Goal: Task Accomplishment & Management: Use online tool/utility

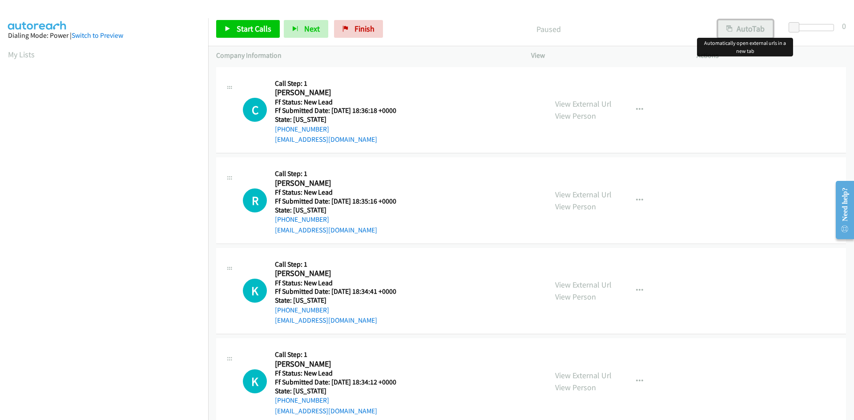
click at [745, 30] on button "AutoTab" at bounding box center [745, 29] width 55 height 18
click at [250, 29] on span "Start Calls" at bounding box center [254, 29] width 35 height 10
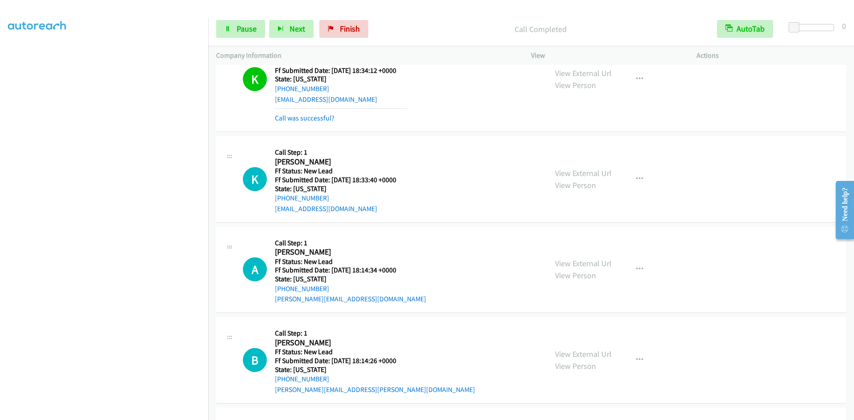
scroll to position [456, 0]
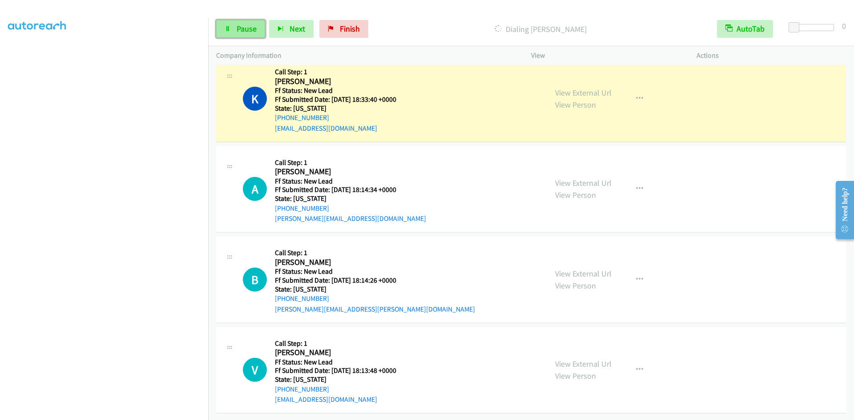
click at [240, 30] on span "Pause" at bounding box center [247, 29] width 20 height 10
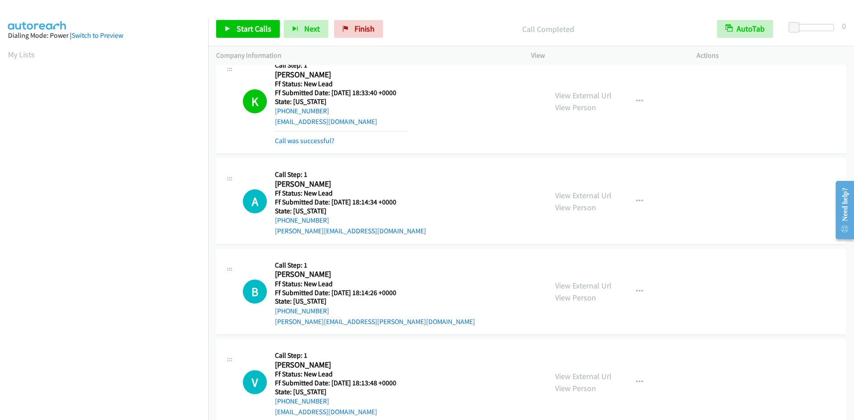
scroll to position [51, 0]
click at [236, 30] on link "Start Calls" at bounding box center [248, 29] width 64 height 18
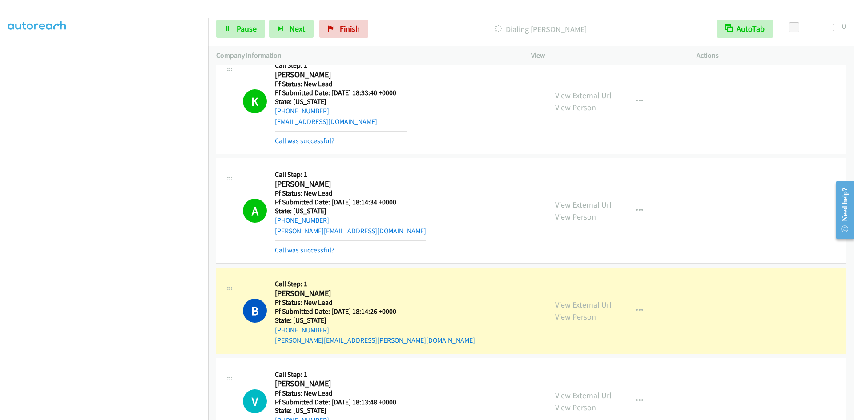
scroll to position [60, 0]
click at [598, 304] on link "View External Url" at bounding box center [583, 305] width 56 height 10
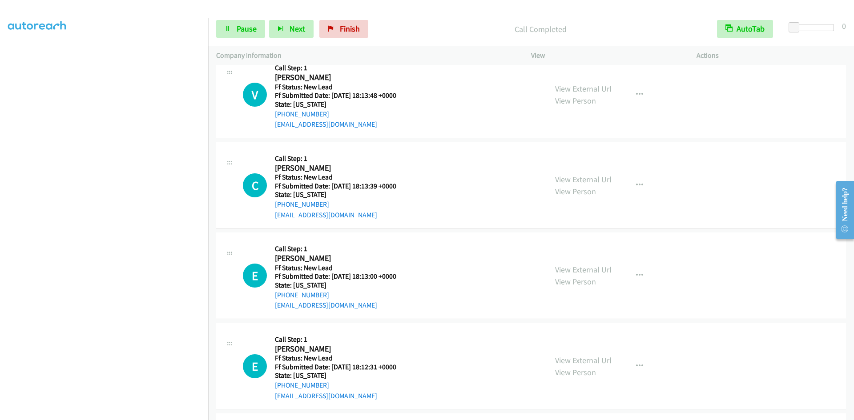
scroll to position [767, 0]
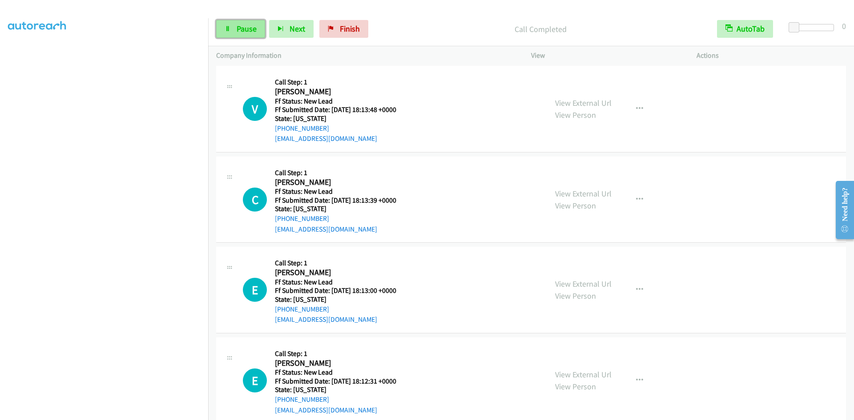
click at [246, 27] on span "Pause" at bounding box center [247, 29] width 20 height 10
click at [246, 27] on span "Start Calls" at bounding box center [254, 29] width 35 height 10
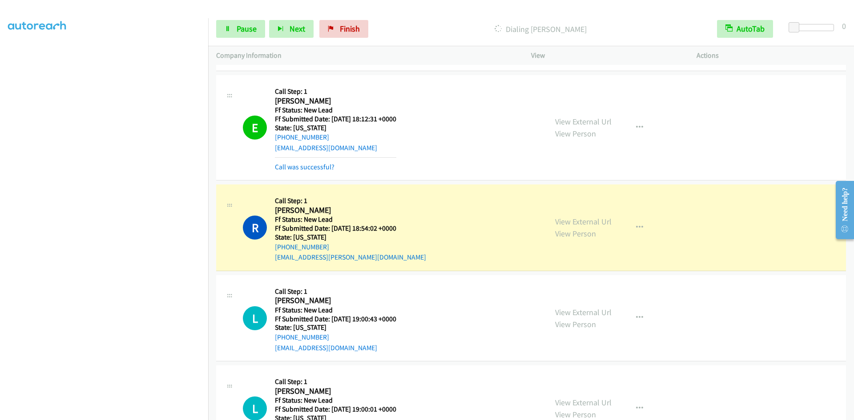
scroll to position [1071, 0]
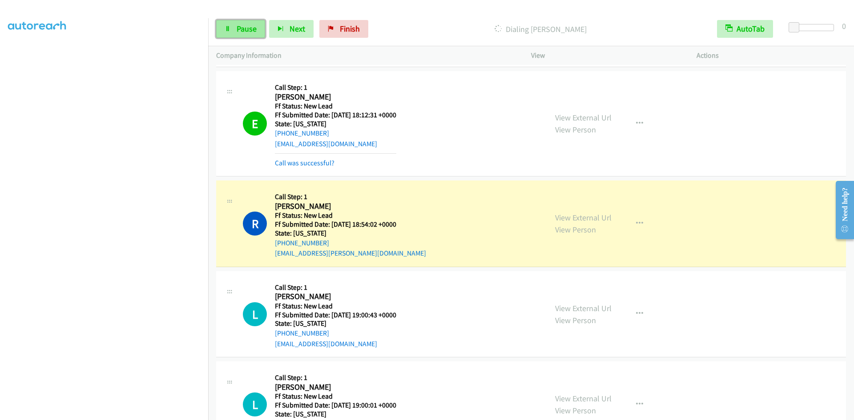
click at [242, 24] on link "Pause" at bounding box center [240, 29] width 49 height 18
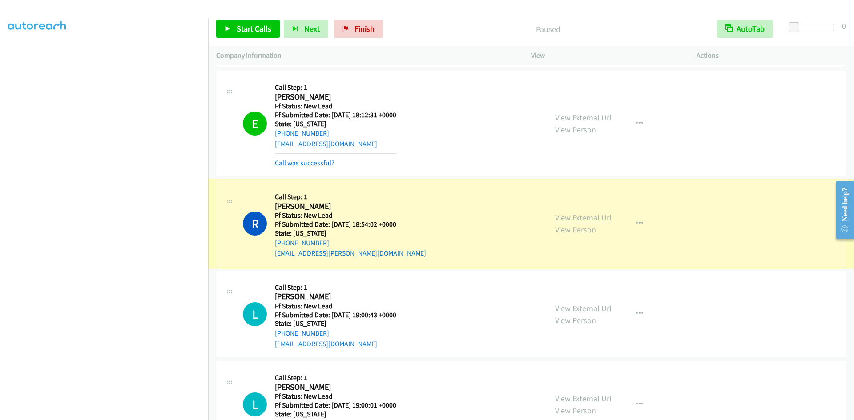
click at [558, 217] on link "View External Url" at bounding box center [583, 218] width 56 height 10
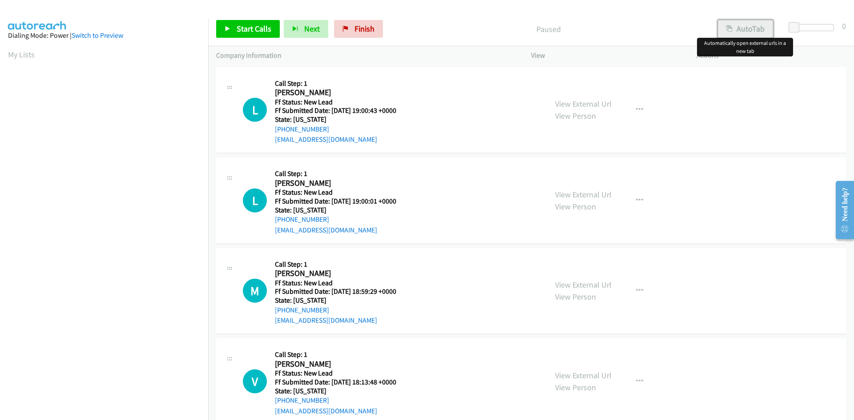
click at [748, 24] on button "AutoTab" at bounding box center [745, 29] width 55 height 18
click at [247, 24] on span "Start Calls" at bounding box center [254, 29] width 35 height 10
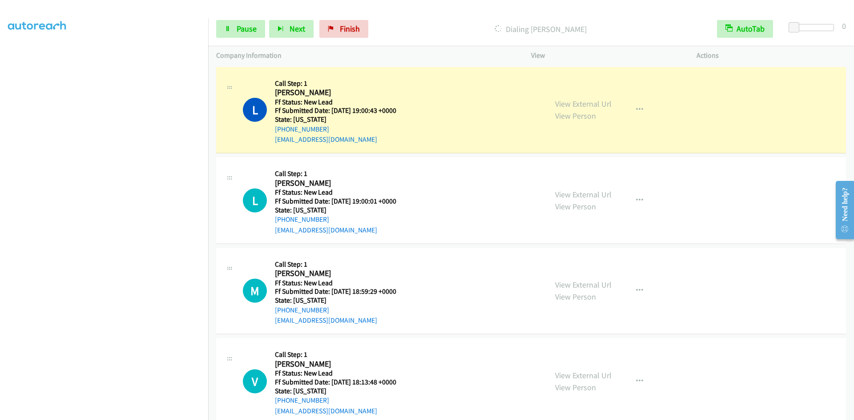
scroll to position [78, 0]
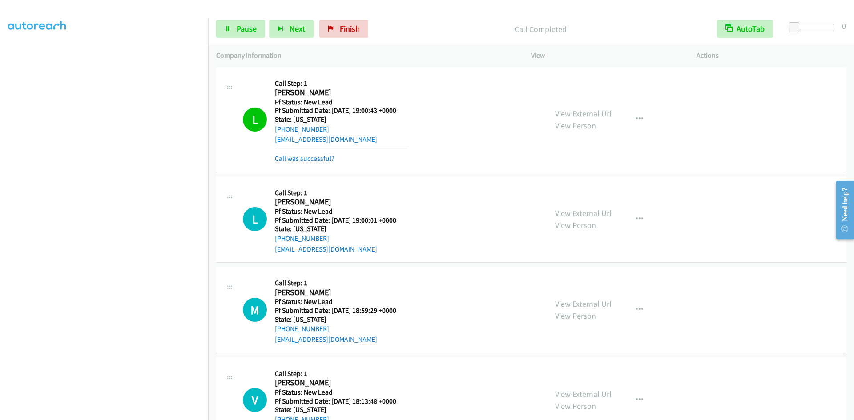
click at [318, 165] on div "L Callback Scheduled Call Step: 1 Laura Loriquer America/Phoenix Ff Status: New…" at bounding box center [531, 119] width 630 height 105
click at [313, 162] on link "Call was successful?" at bounding box center [305, 158] width 60 height 8
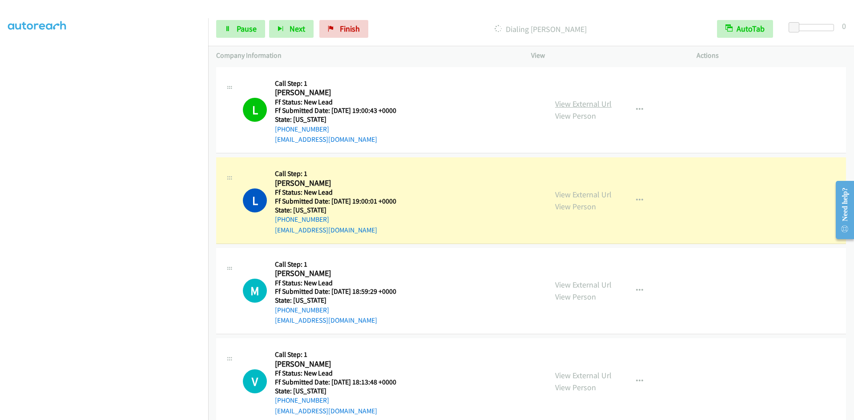
click at [588, 102] on link "View External Url" at bounding box center [583, 104] width 56 height 10
click at [251, 33] on span "Pause" at bounding box center [247, 29] width 20 height 10
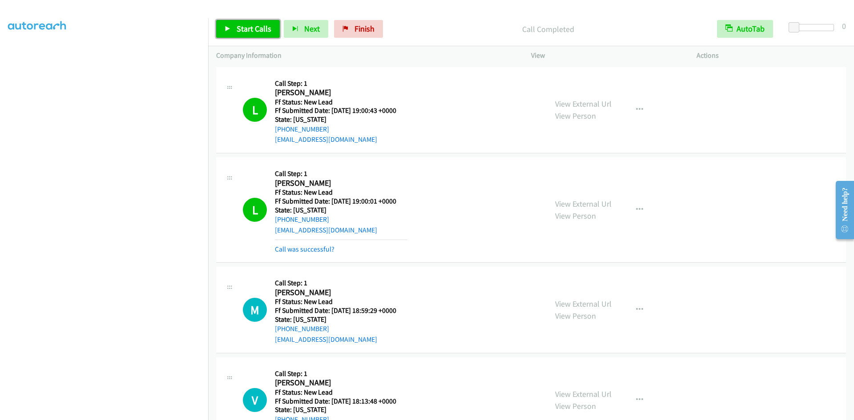
click at [256, 24] on span "Start Calls" at bounding box center [254, 29] width 35 height 10
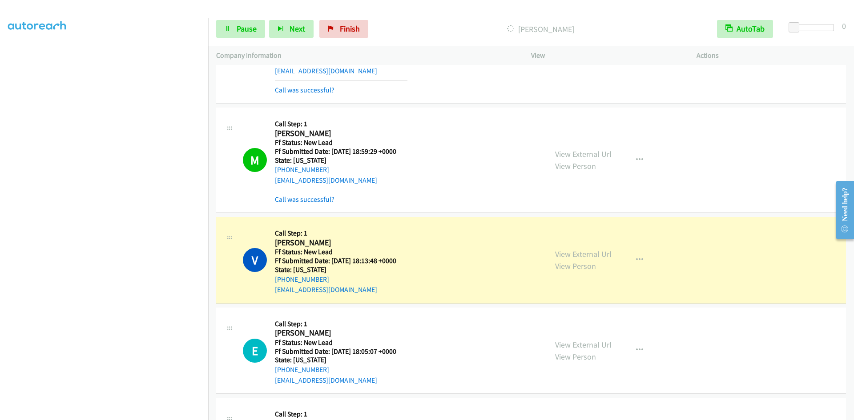
scroll to position [222, 0]
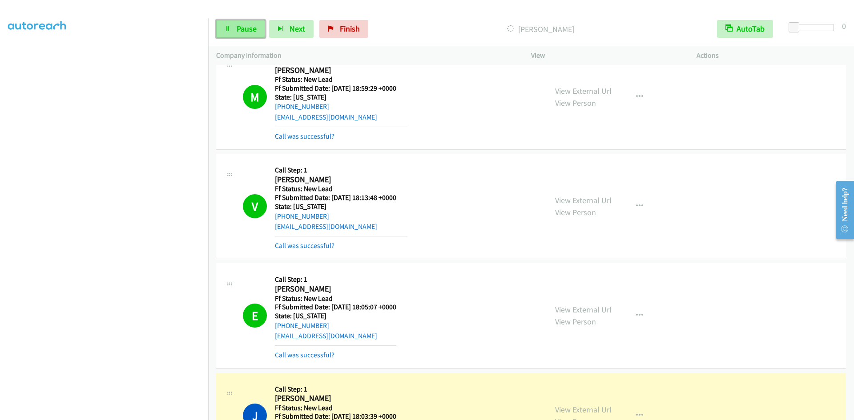
click at [245, 28] on span "Pause" at bounding box center [247, 29] width 20 height 10
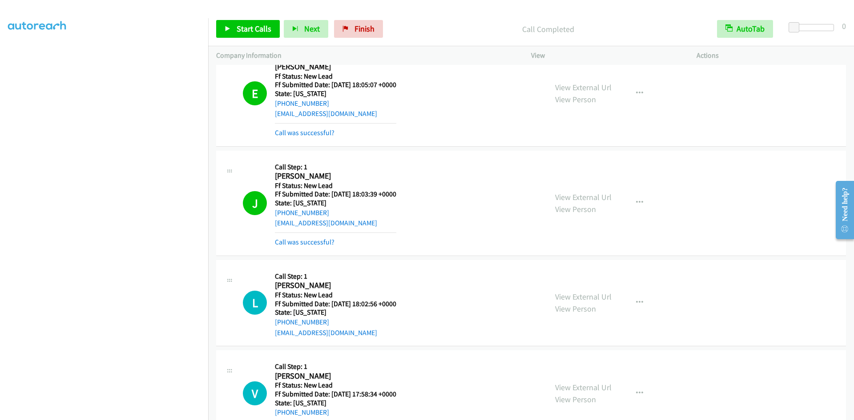
scroll to position [623, 0]
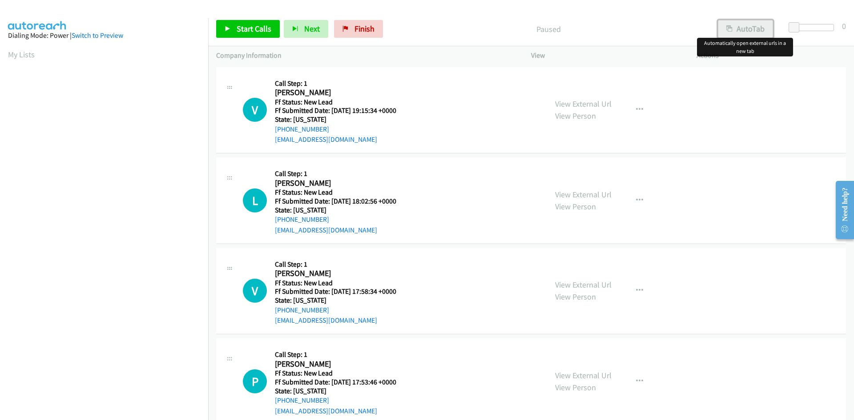
click at [741, 28] on button "AutoTab" at bounding box center [745, 29] width 55 height 18
click at [272, 28] on link "Start Calls" at bounding box center [248, 29] width 64 height 18
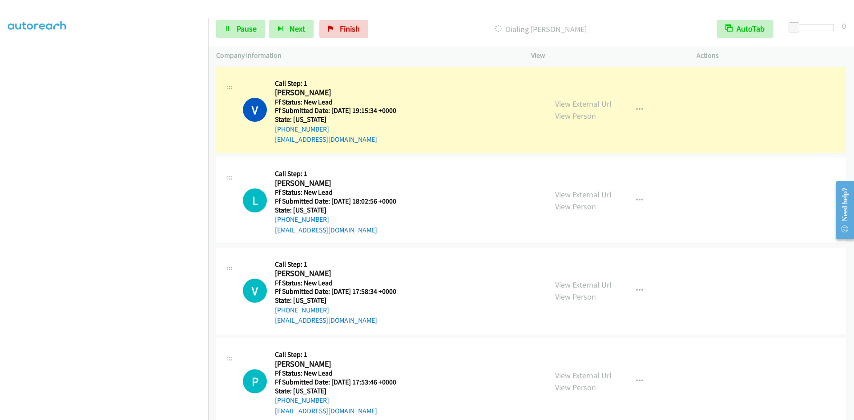
scroll to position [78, 0]
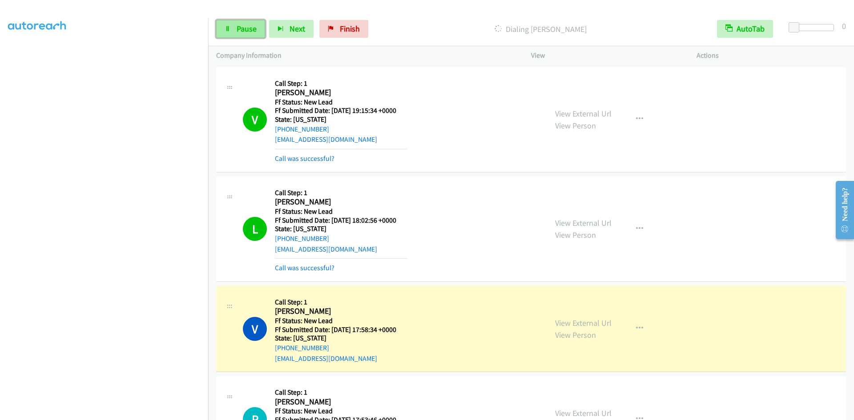
click at [251, 32] on span "Pause" at bounding box center [247, 29] width 20 height 10
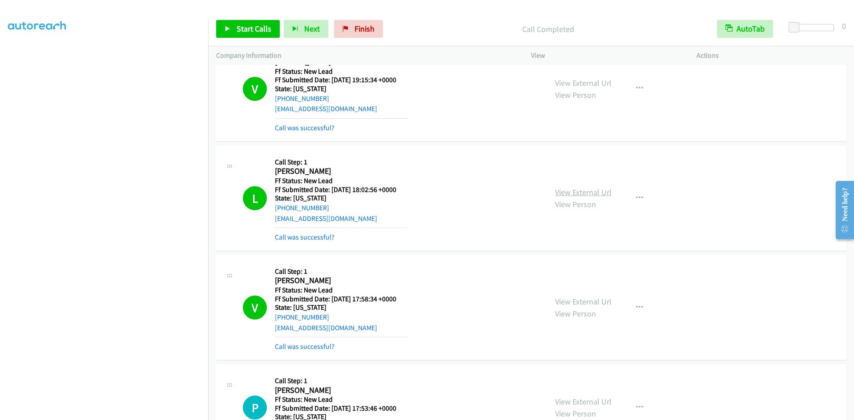
scroll to position [178, 0]
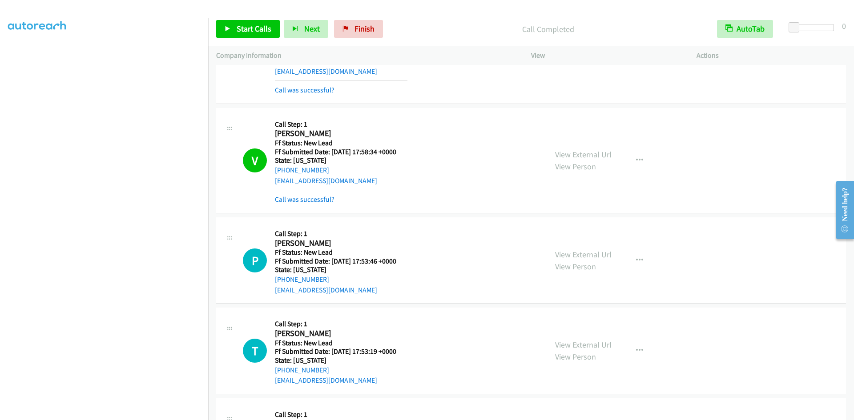
drag, startPoint x: 838, startPoint y: 0, endPoint x: 496, endPoint y: 25, distance: 342.9
click at [496, 25] on p "Call Completed" at bounding box center [548, 29] width 306 height 12
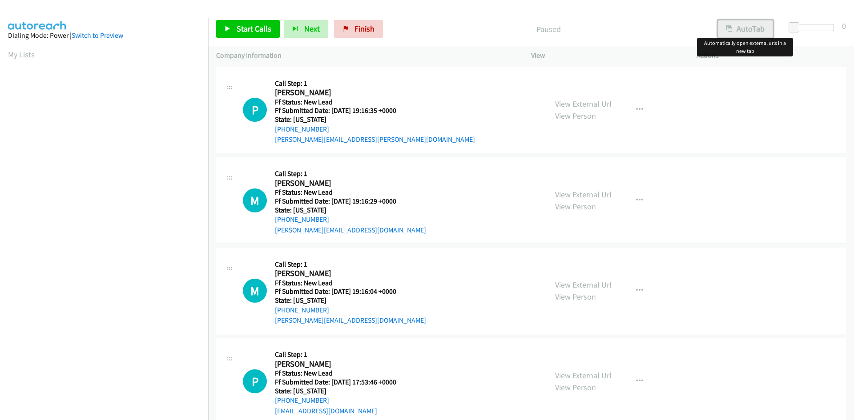
click at [749, 32] on button "AutoTab" at bounding box center [745, 29] width 55 height 18
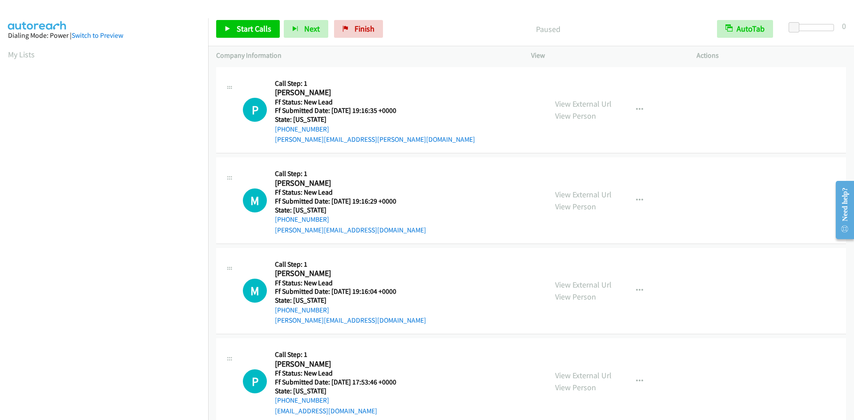
scroll to position [51, 0]
click at [234, 26] on link "Start Calls" at bounding box center [248, 29] width 64 height 18
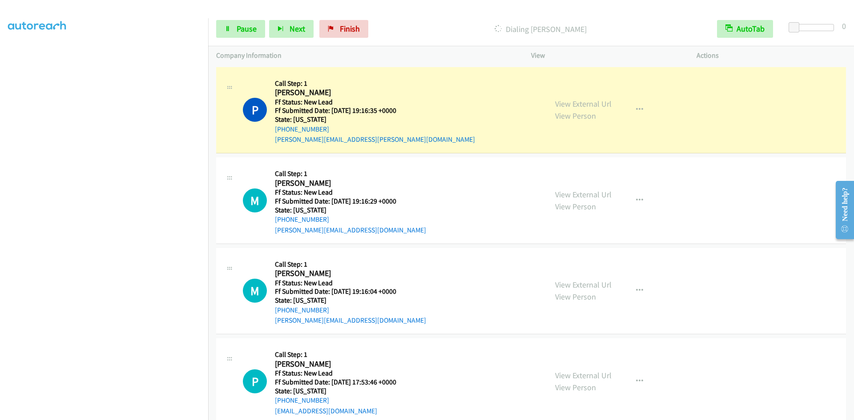
scroll to position [78, 0]
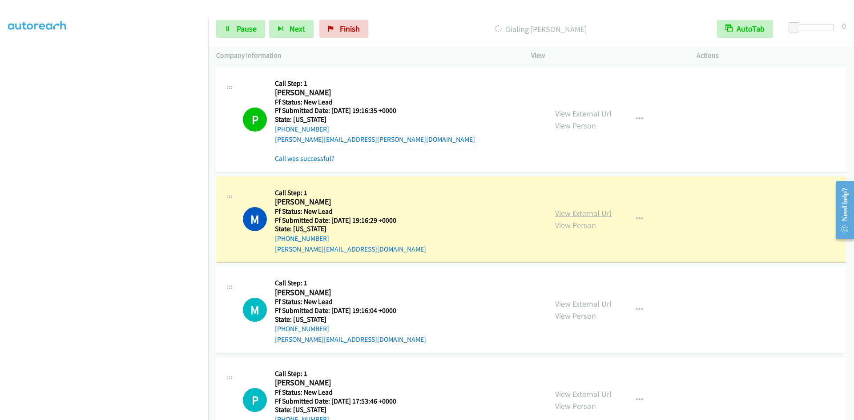
click at [602, 215] on link "View External Url" at bounding box center [583, 213] width 56 height 10
click at [226, 29] on icon at bounding box center [228, 29] width 6 height 6
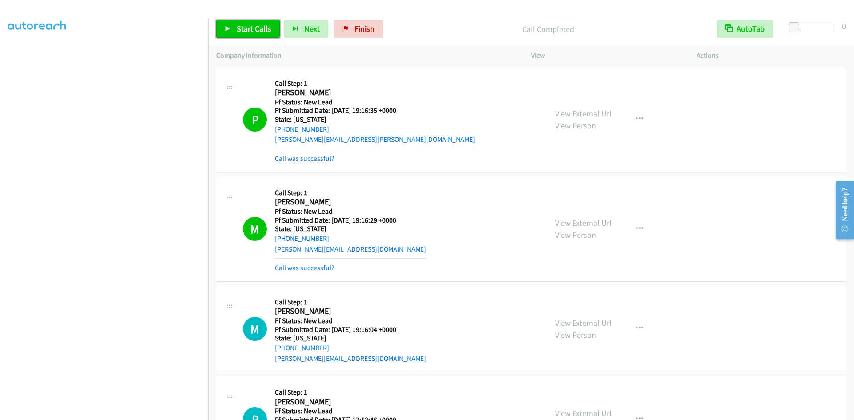
click at [242, 29] on span "Start Calls" at bounding box center [254, 29] width 35 height 10
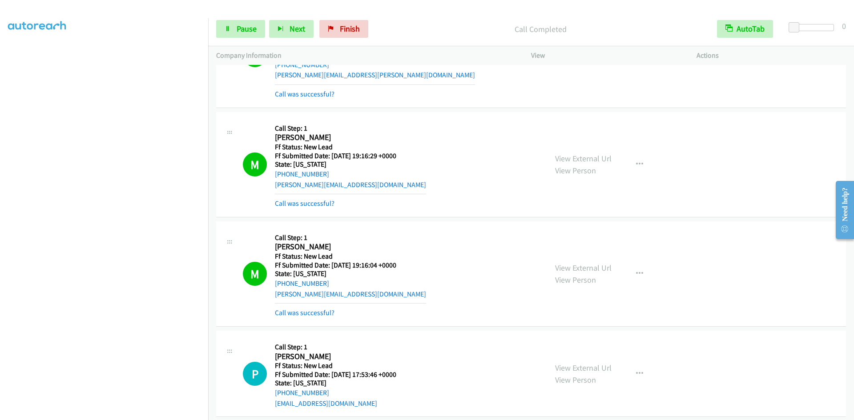
scroll to position [133, 0]
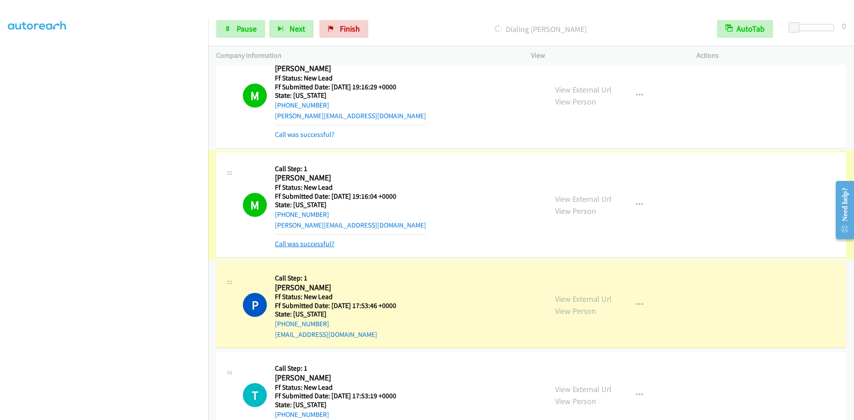
click at [300, 242] on link "Call was successful?" at bounding box center [305, 244] width 60 height 8
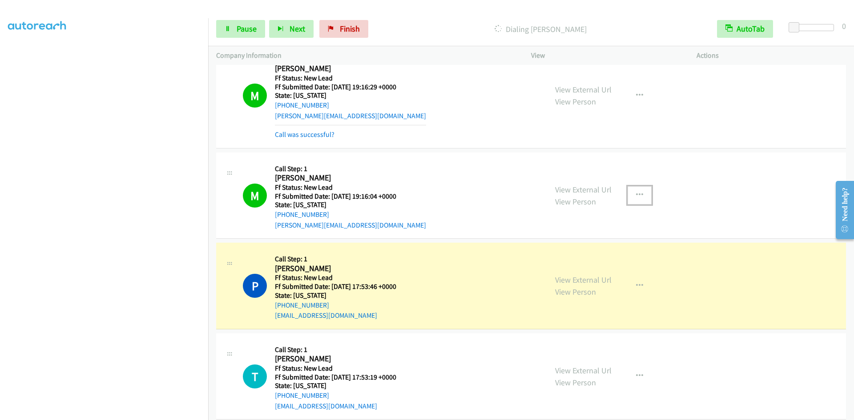
click at [638, 189] on button "button" at bounding box center [640, 195] width 24 height 18
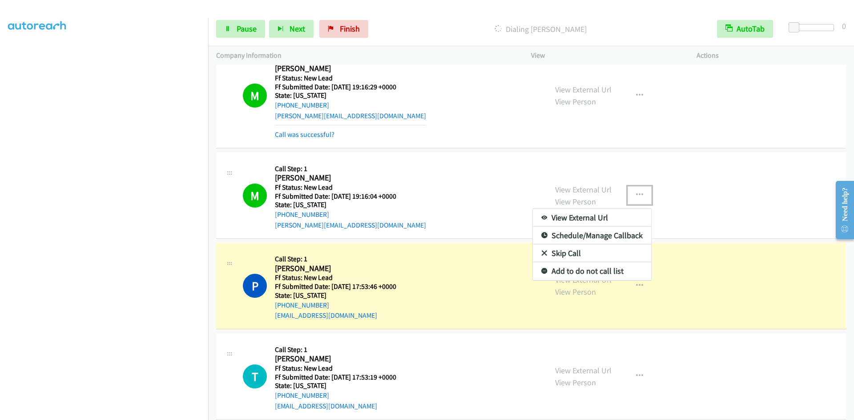
click at [564, 272] on link "Add to do not call list" at bounding box center [592, 271] width 118 height 18
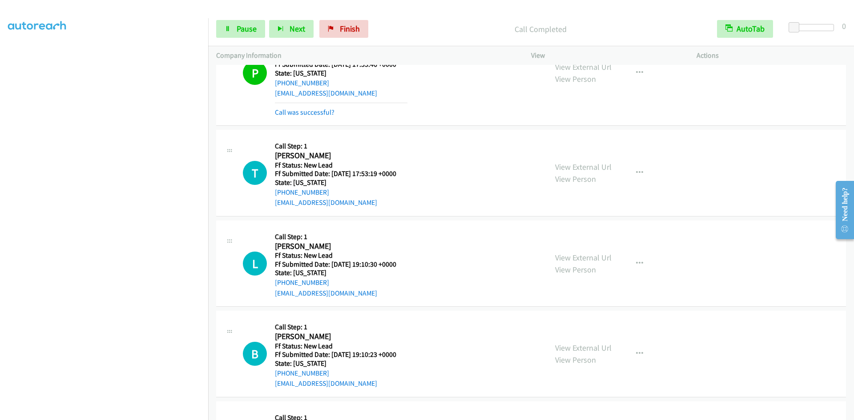
scroll to position [400, 0]
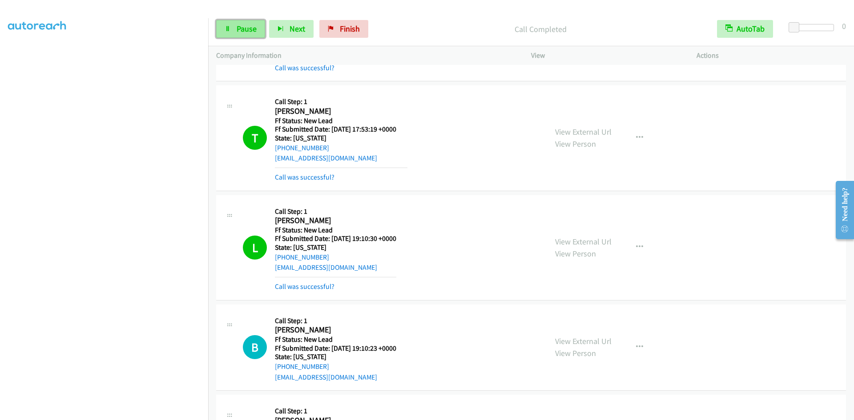
click at [246, 28] on span "Pause" at bounding box center [247, 29] width 20 height 10
click at [246, 30] on span "Start Calls" at bounding box center [254, 29] width 35 height 10
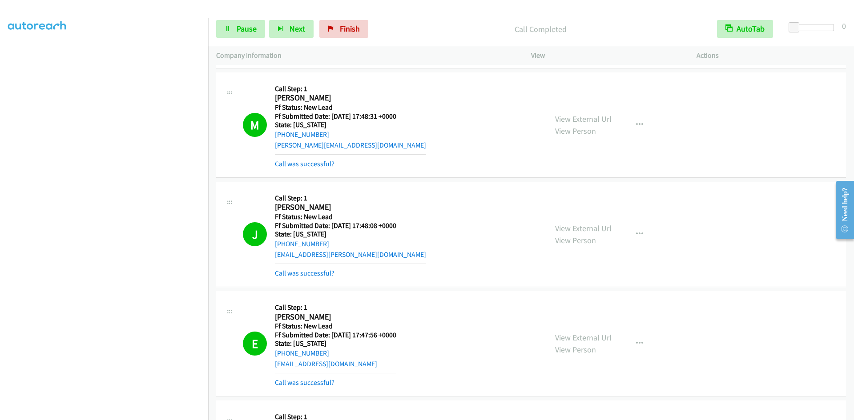
scroll to position [1220, 0]
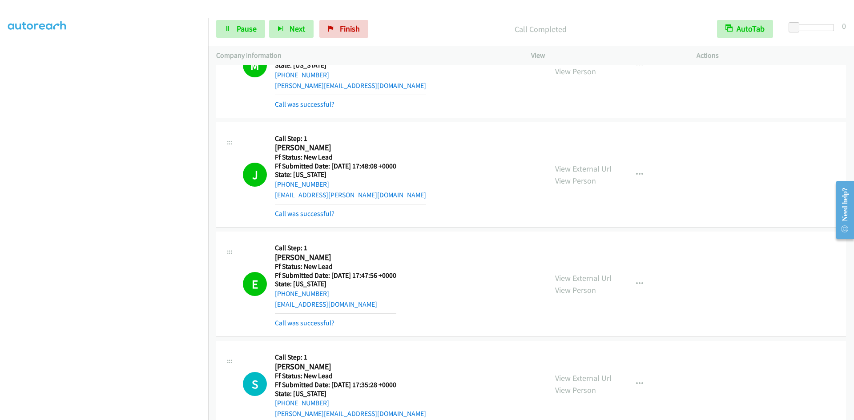
click at [321, 322] on link "Call was successful?" at bounding box center [305, 323] width 60 height 8
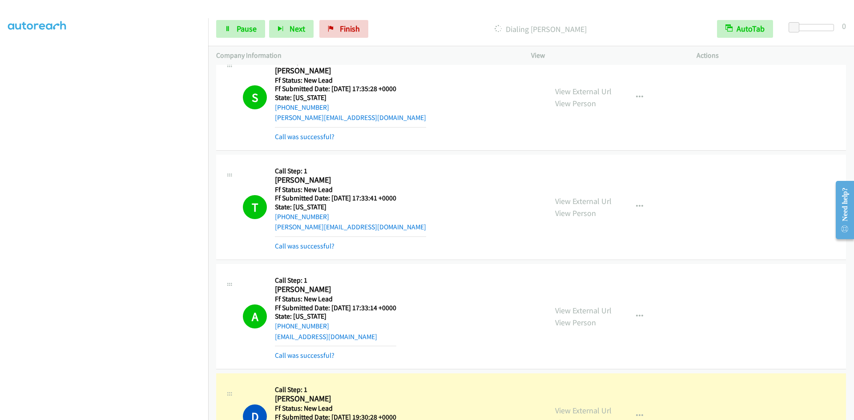
scroll to position [1625, 0]
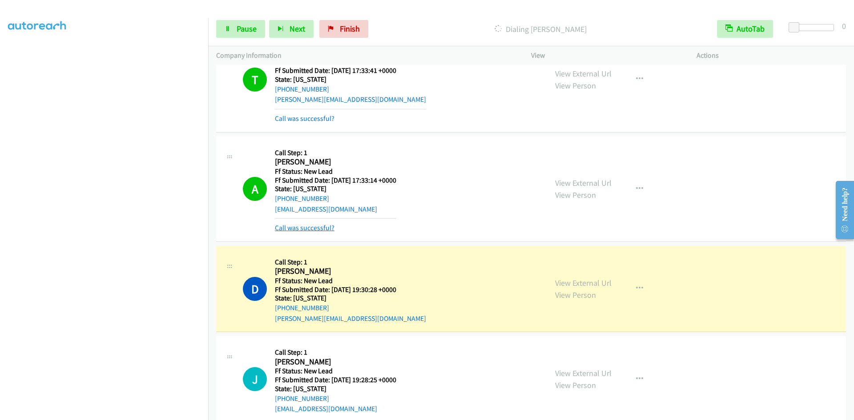
click at [308, 229] on link "Call was successful?" at bounding box center [305, 228] width 60 height 8
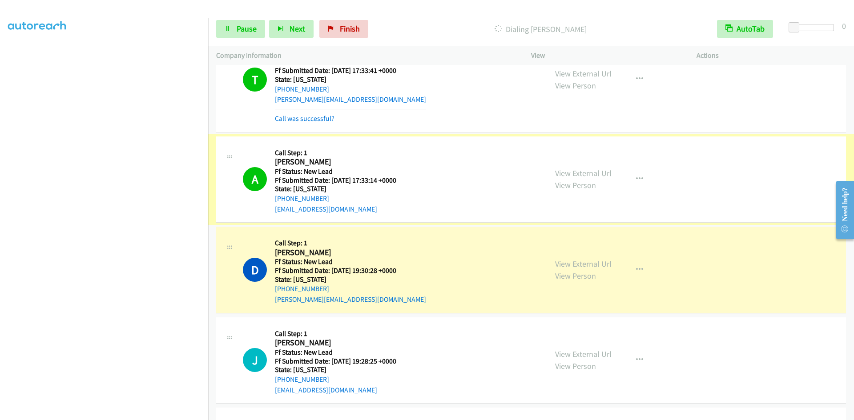
click at [585, 175] on link "View External Url" at bounding box center [583, 173] width 56 height 10
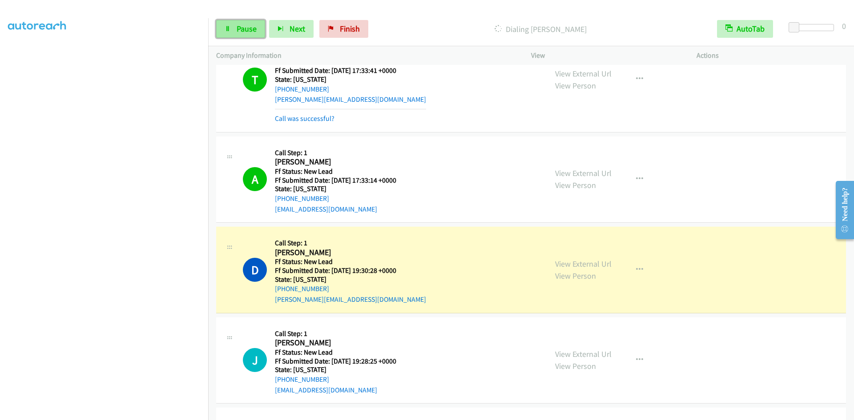
click at [224, 30] on link "Pause" at bounding box center [240, 29] width 49 height 18
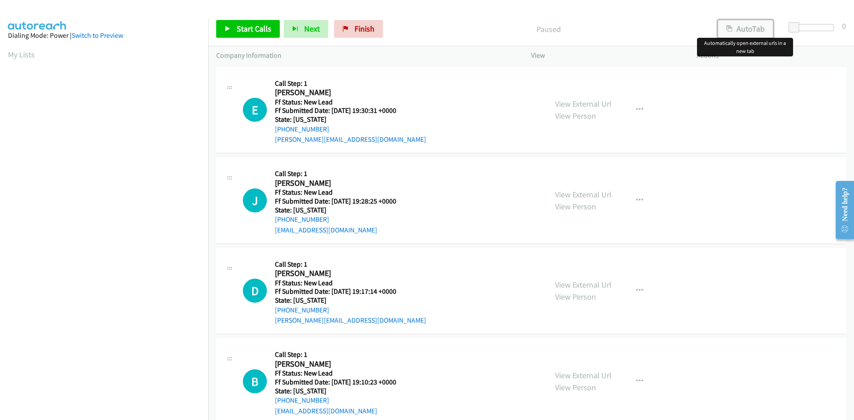
click at [751, 27] on button "AutoTab" at bounding box center [745, 29] width 55 height 18
click at [230, 25] on link "Start Calls" at bounding box center [248, 29] width 64 height 18
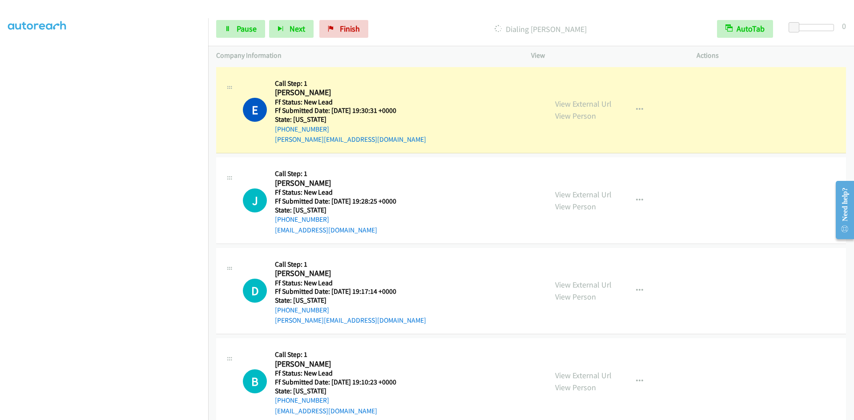
scroll to position [78, 0]
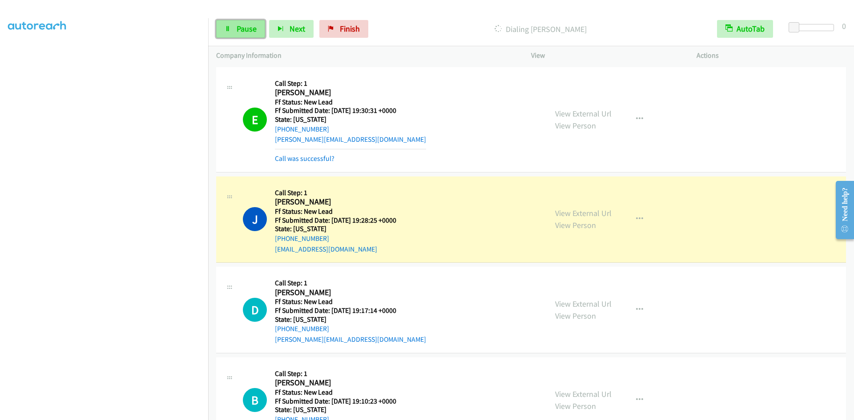
click at [241, 28] on span "Pause" at bounding box center [247, 29] width 20 height 10
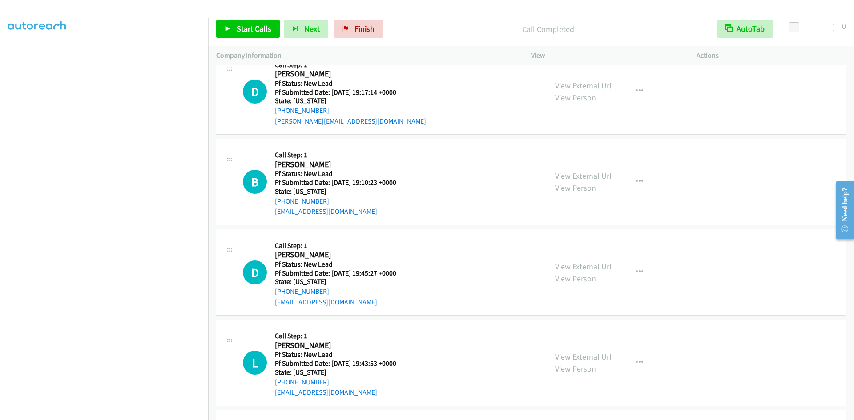
scroll to position [222, 0]
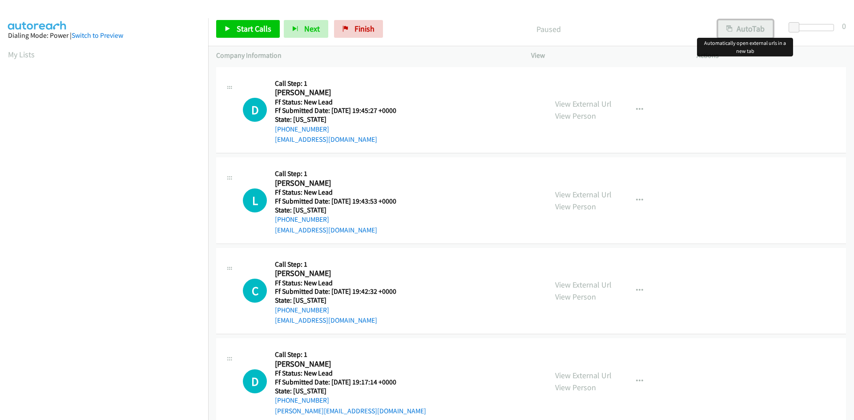
click at [754, 29] on button "AutoTab" at bounding box center [745, 29] width 55 height 18
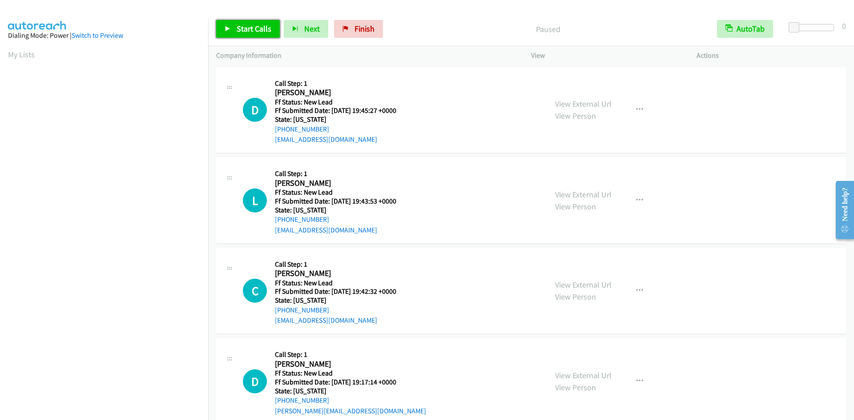
click at [255, 25] on span "Start Calls" at bounding box center [254, 29] width 35 height 10
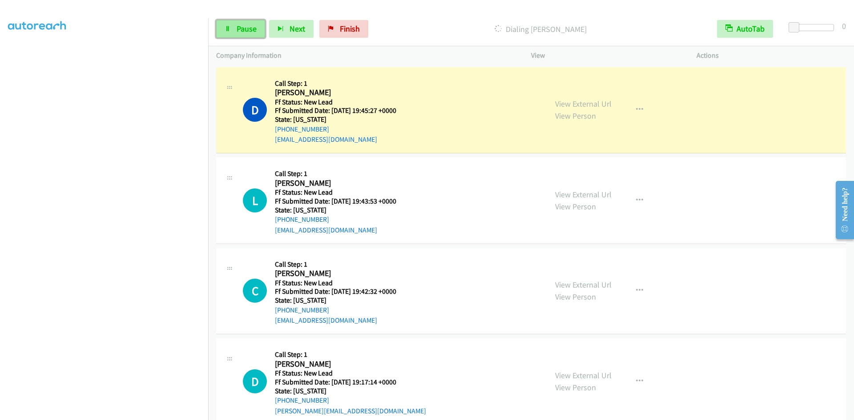
click at [233, 32] on link "Pause" at bounding box center [240, 29] width 49 height 18
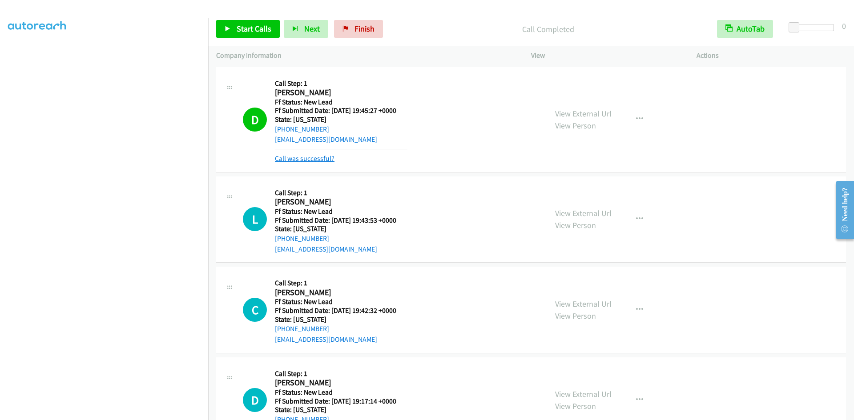
click at [324, 160] on link "Call was successful?" at bounding box center [305, 158] width 60 height 8
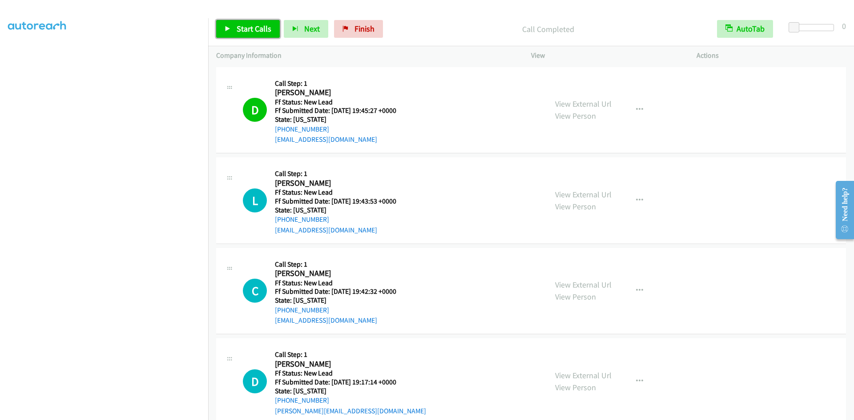
click at [242, 24] on span "Start Calls" at bounding box center [254, 29] width 35 height 10
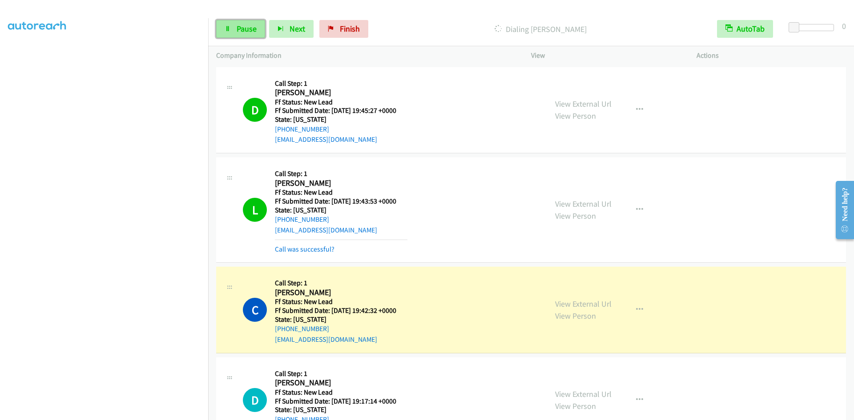
click at [241, 32] on span "Pause" at bounding box center [247, 29] width 20 height 10
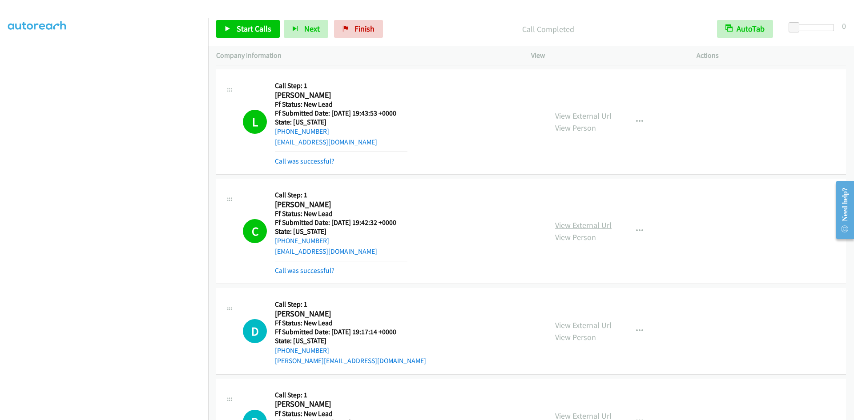
scroll to position [89, 0]
click at [332, 270] on link "Call was successful?" at bounding box center [305, 270] width 60 height 8
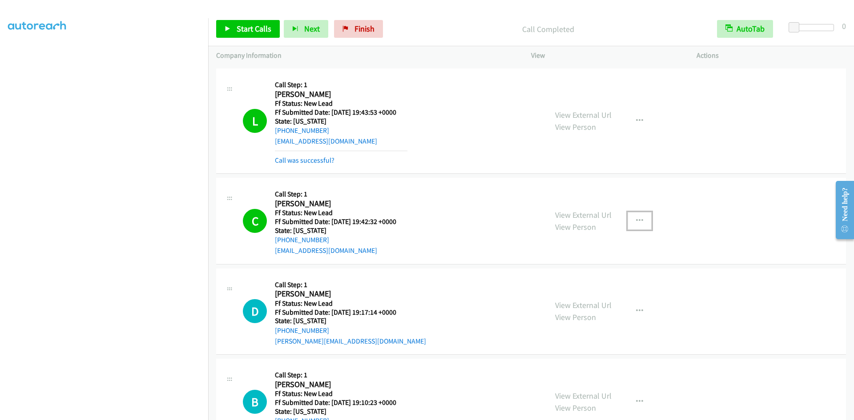
click at [638, 219] on icon "button" at bounding box center [639, 220] width 7 height 7
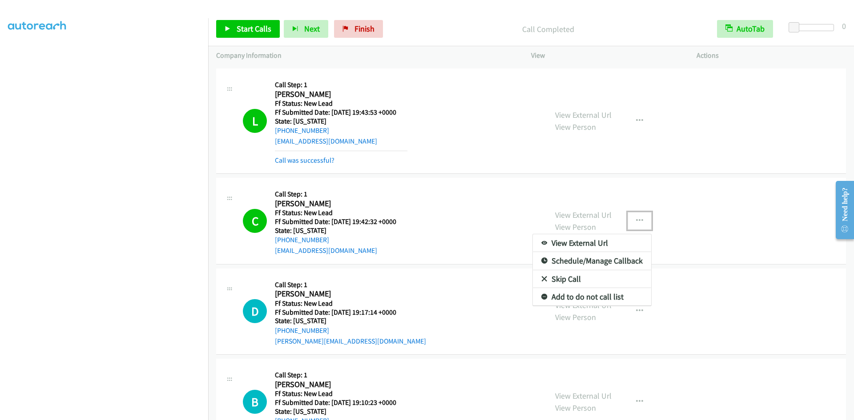
click at [567, 300] on link "Add to do not call list" at bounding box center [592, 297] width 118 height 18
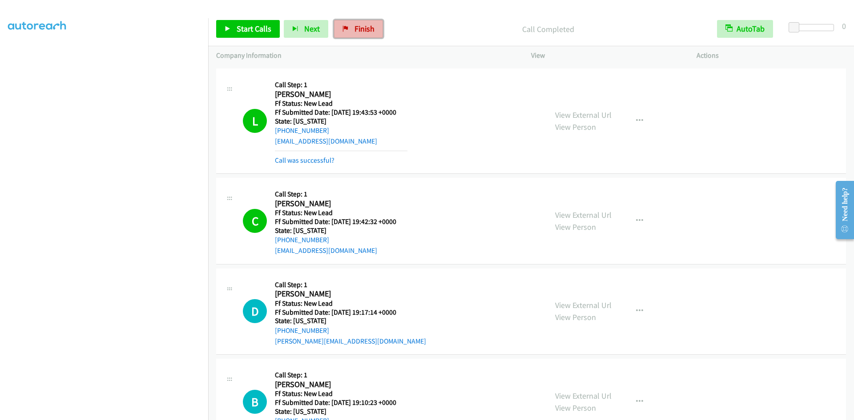
click at [370, 28] on span "Finish" at bounding box center [364, 29] width 20 height 10
